Goal: Task Accomplishment & Management: Manage account settings

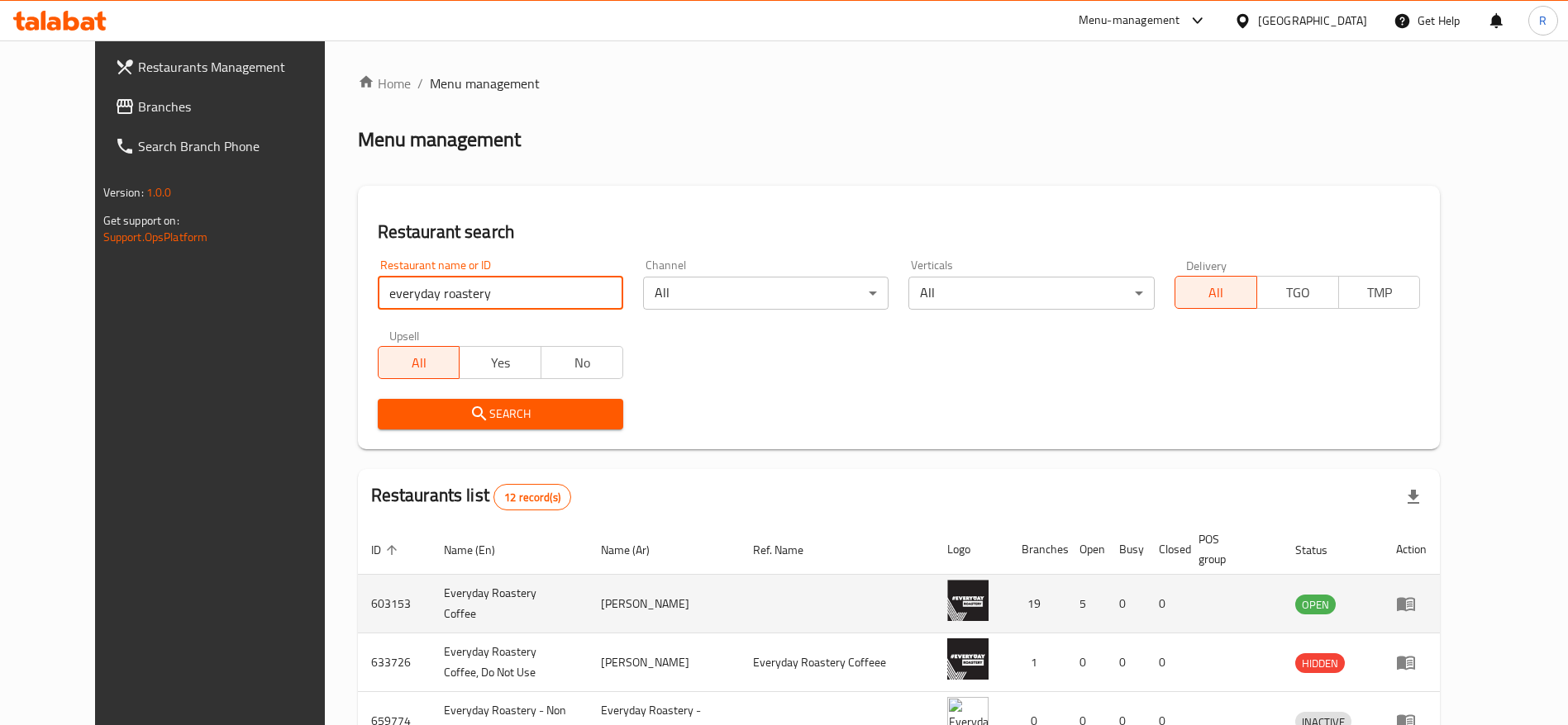
click at [1416, 610] on icon "enhanced table" at bounding box center [1406, 604] width 20 height 20
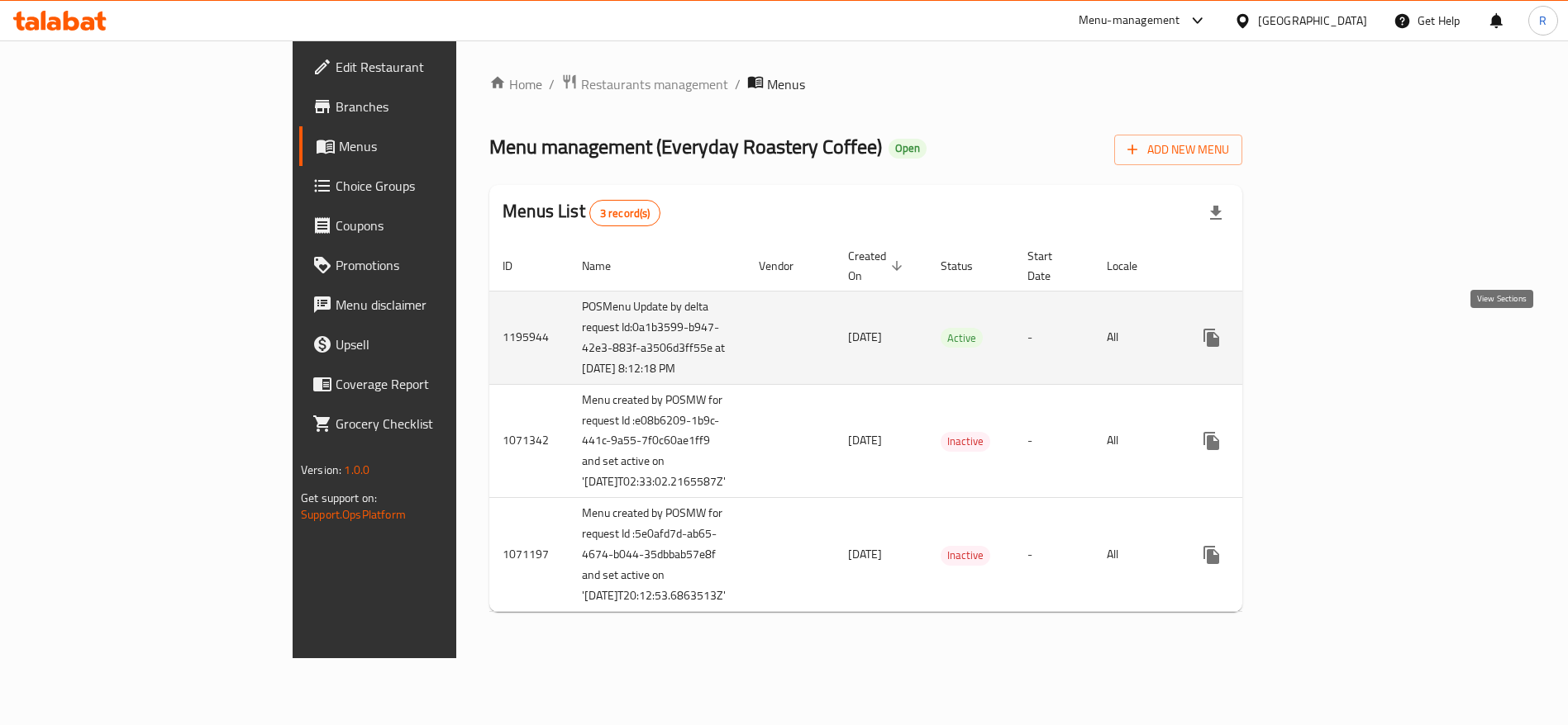
click at [1341, 332] on icon "enhanced table" at bounding box center [1331, 338] width 20 height 20
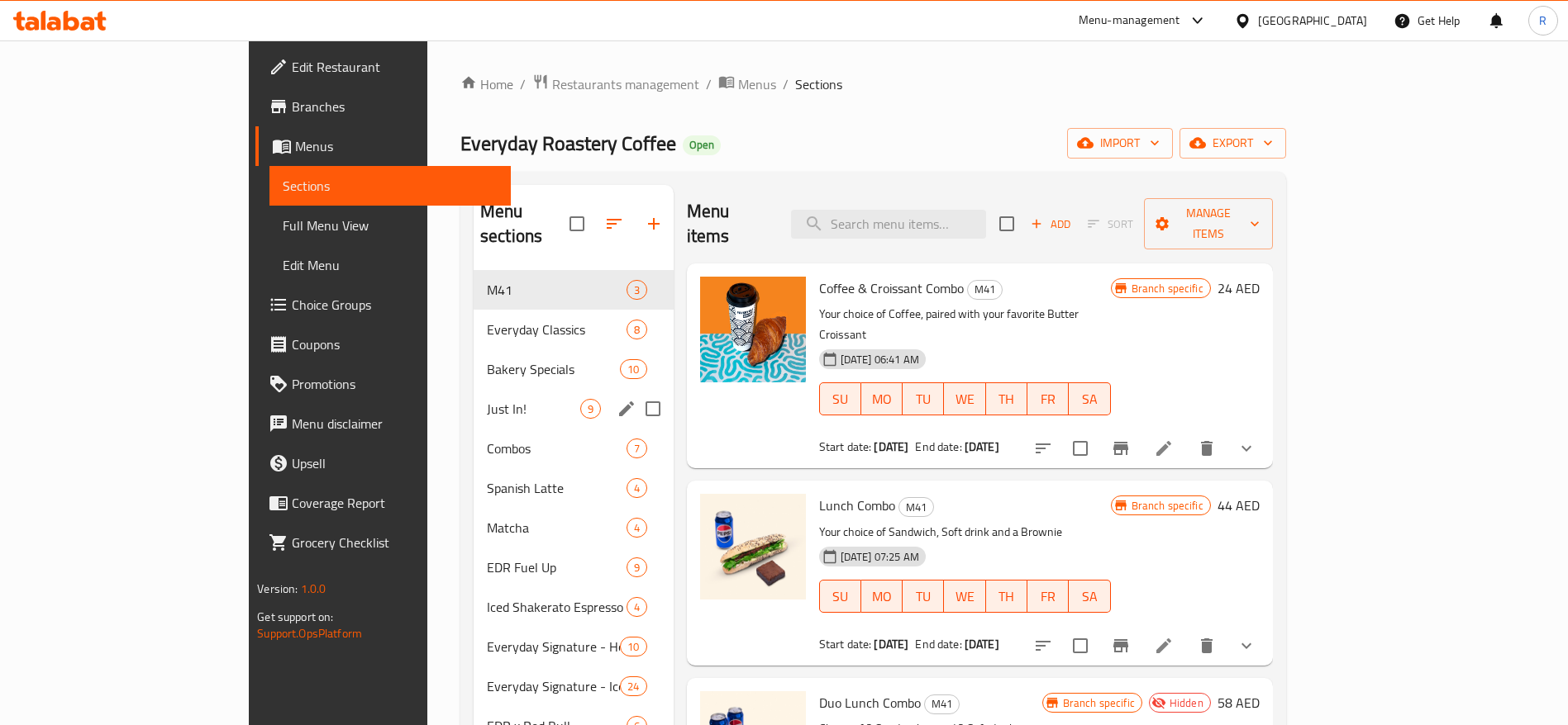
click at [487, 399] on span "Just In!" at bounding box center [534, 409] width 94 height 20
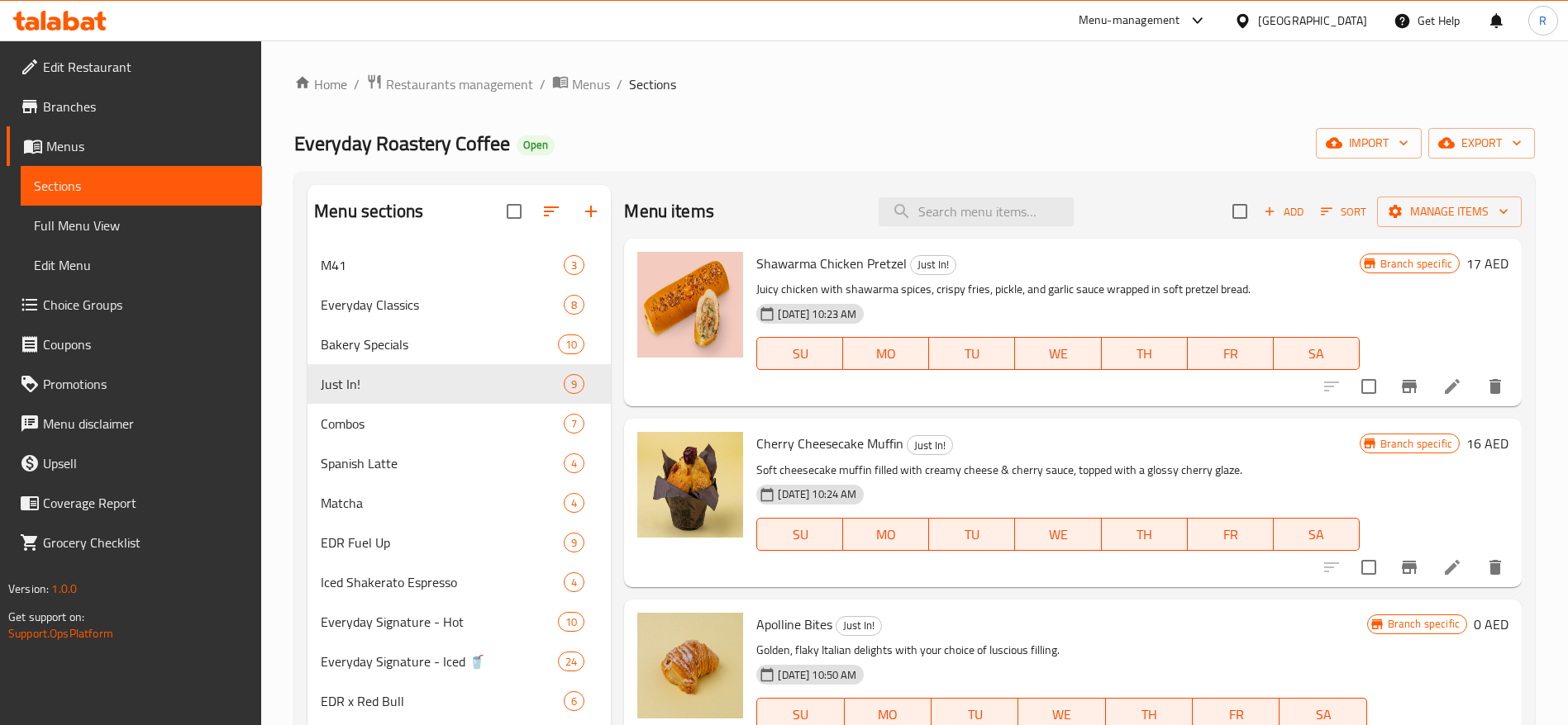
scroll to position [1199, 0]
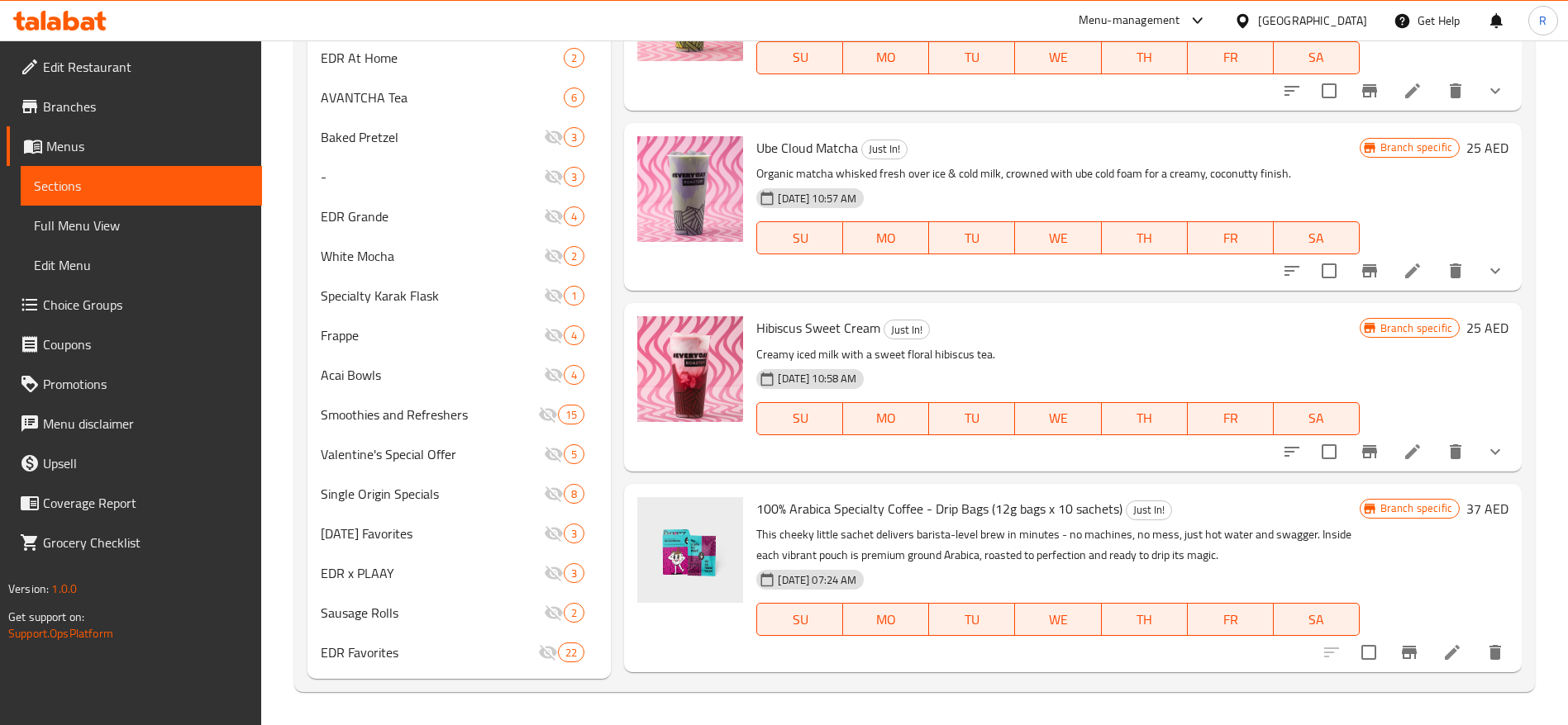
drag, startPoint x: 745, startPoint y: 544, endPoint x: 749, endPoint y: 532, distance: 12.6
click at [749, 532] on div at bounding box center [690, 577] width 119 height 175
drag, startPoint x: 754, startPoint y: 528, endPoint x: 991, endPoint y: 537, distance: 237.2
click at [991, 537] on div "100% Arabica Specialty Coffee - Drip Bags (12g bags x 10 sachets) Just In! This…" at bounding box center [1056, 577] width 615 height 175
